Goal: Register for event/course

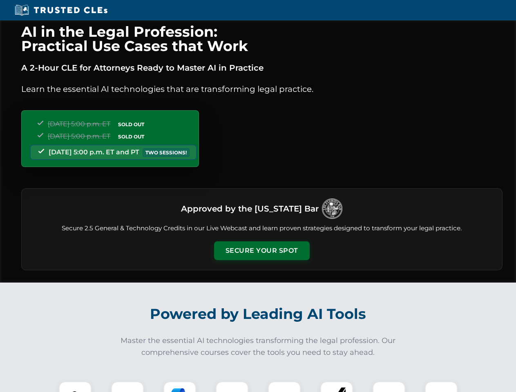
click at [262, 251] on button "Secure Your Spot" at bounding box center [262, 251] width 96 height 19
click at [75, 387] on img at bounding box center [75, 398] width 24 height 24
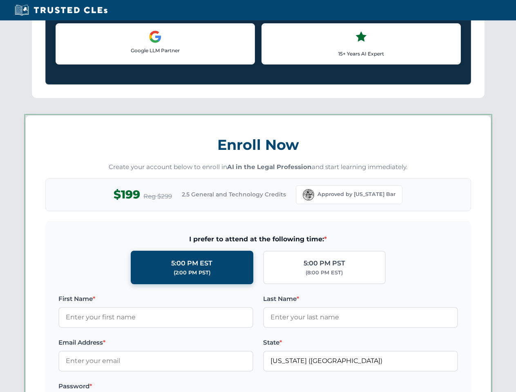
click at [180, 387] on label "Password *" at bounding box center [155, 387] width 195 height 10
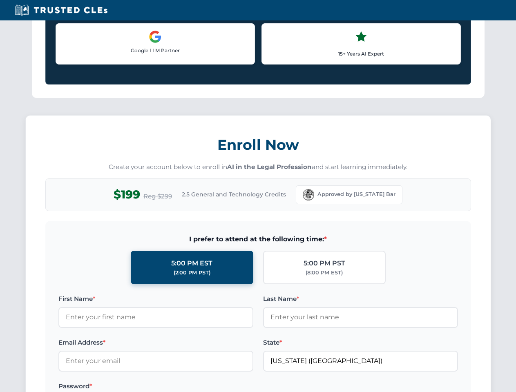
scroll to position [803, 0]
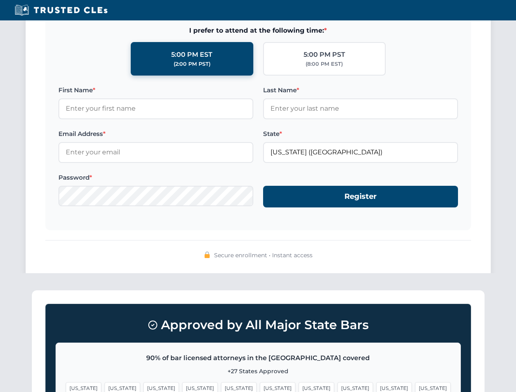
click at [377, 387] on span "[US_STATE]" at bounding box center [395, 389] width 36 height 12
